Goal: Task Accomplishment & Management: Use online tool/utility

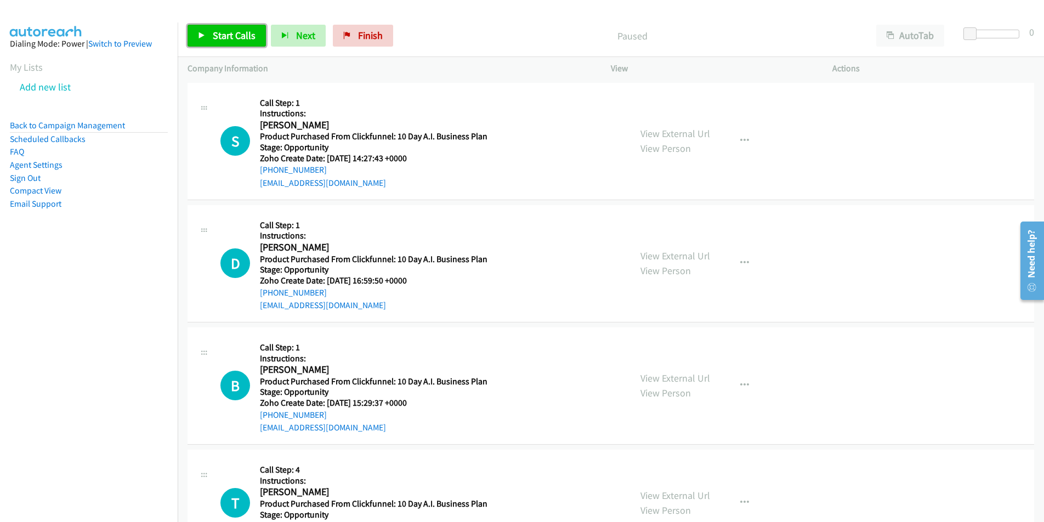
click at [235, 32] on span "Start Calls" at bounding box center [234, 35] width 43 height 13
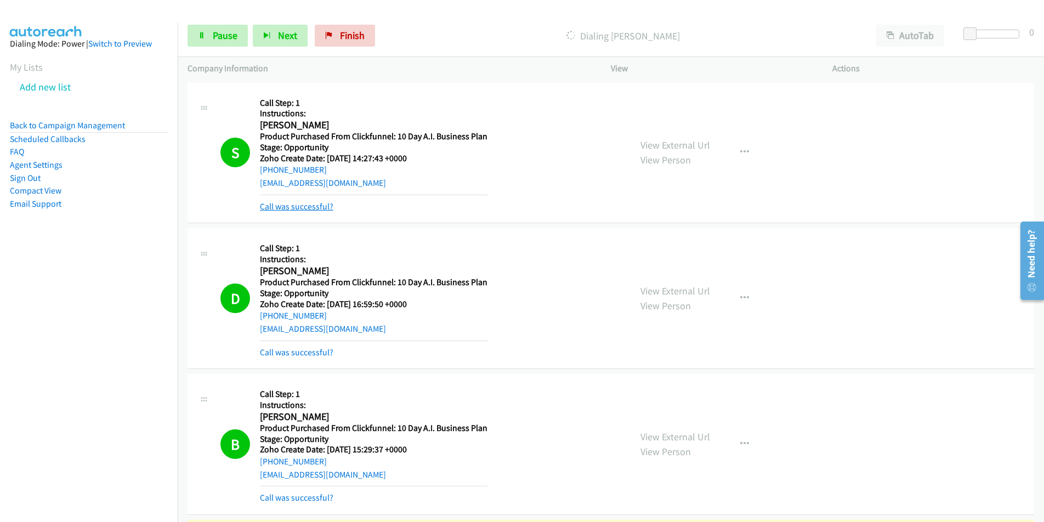
click at [297, 207] on link "Call was successful?" at bounding box center [297, 206] width 74 height 10
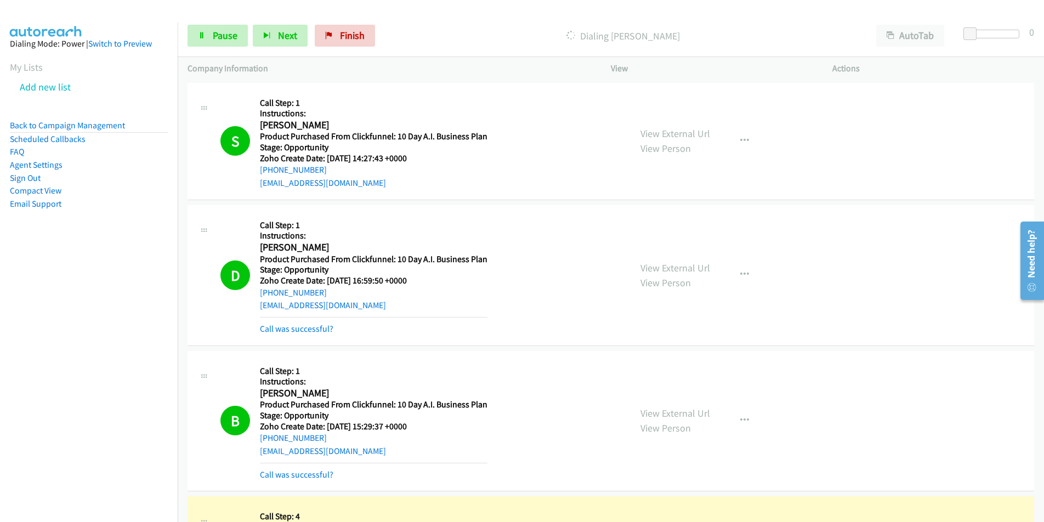
scroll to position [190, 0]
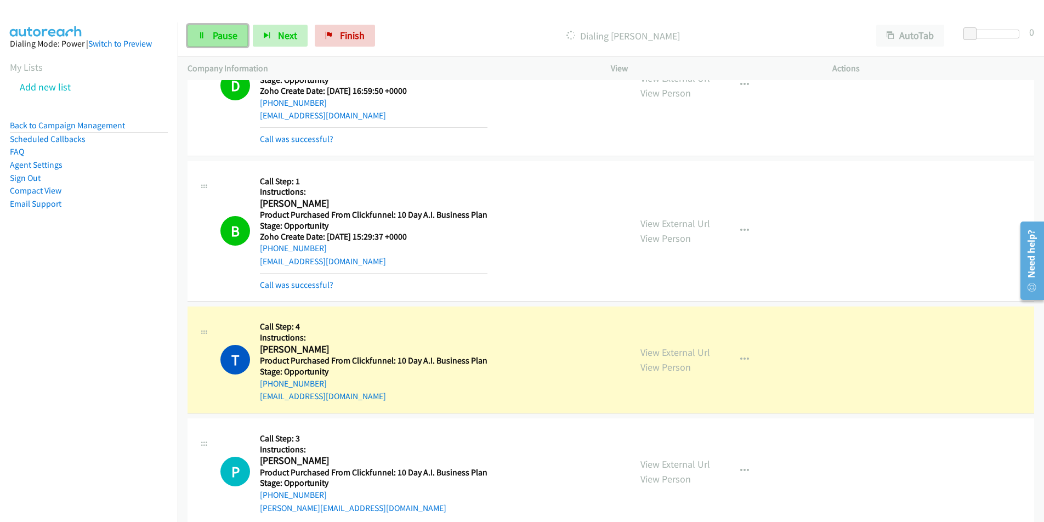
click at [225, 36] on span "Pause" at bounding box center [225, 35] width 25 height 13
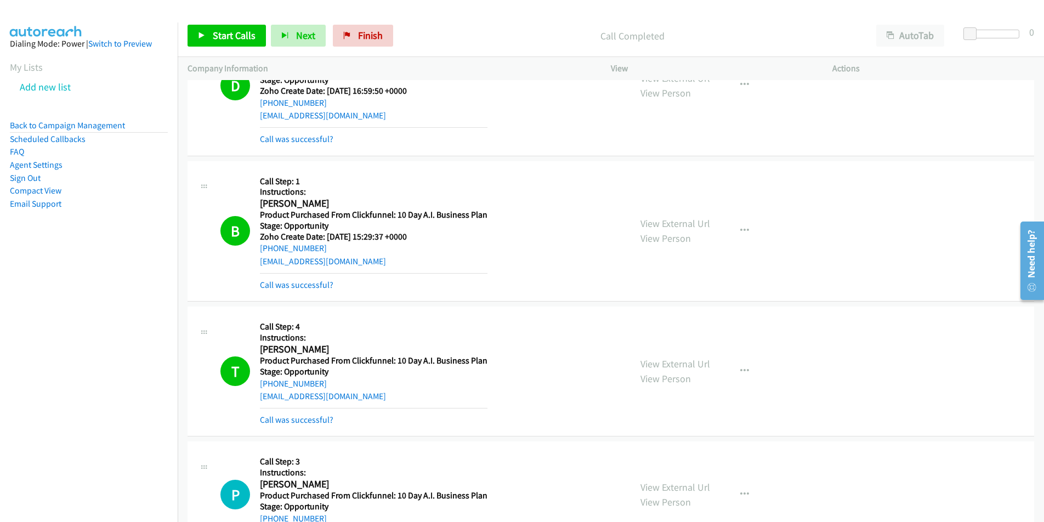
click at [362, 399] on div "ealbritton01@gmail.com" at bounding box center [374, 396] width 228 height 13
click at [250, 403] on div "T Callback Scheduled Call Step: 4 Instructions: Tony Albritton America/New_York…" at bounding box center [421, 372] width 400 height 110
click at [255, 400] on div "T Callback Scheduled Call Step: 4 Instructions: Tony Albritton America/New_York…" at bounding box center [421, 372] width 400 height 110
click at [359, 399] on div "ealbritton01@gmail.com" at bounding box center [374, 396] width 228 height 13
copy link "ealbritton01@gmail.com"
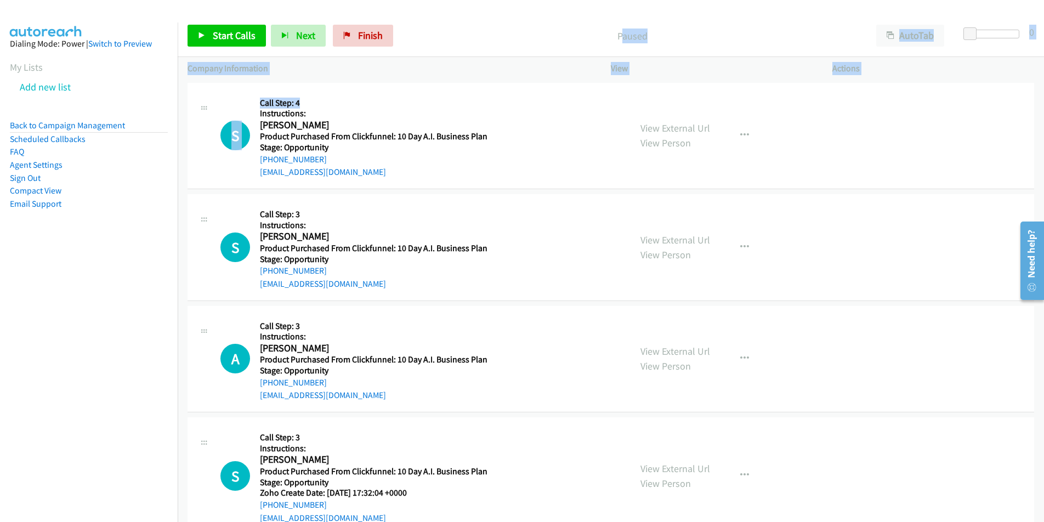
drag, startPoint x: 403, startPoint y: 92, endPoint x: 455, endPoint y: 39, distance: 74.1
click at [455, 0] on div "Start Calls Pause Next Finish Paused AutoTab AutoTab 0 Company Information Info…" at bounding box center [522, 0] width 1044 height 0
click at [466, 29] on p "Paused" at bounding box center [632, 36] width 449 height 15
click at [234, 37] on span "Start Calls" at bounding box center [234, 35] width 43 height 13
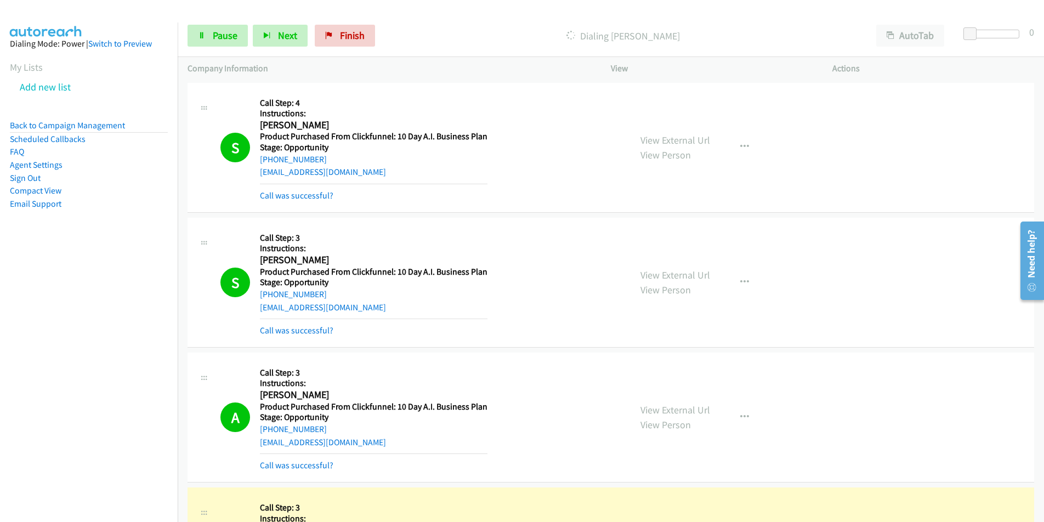
scroll to position [380, 0]
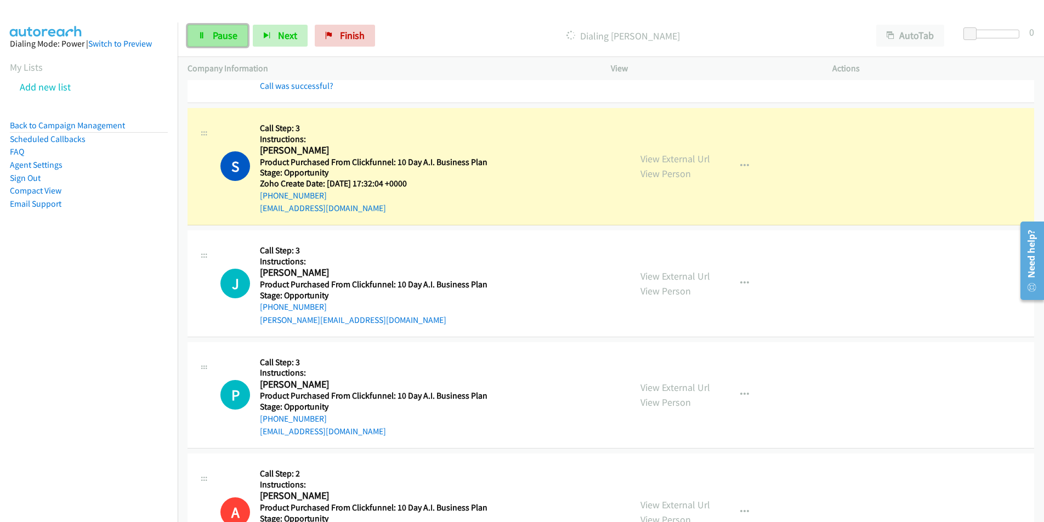
click at [236, 34] on span "Pause" at bounding box center [225, 35] width 25 height 13
